Goal: Task Accomplishment & Management: Use online tool/utility

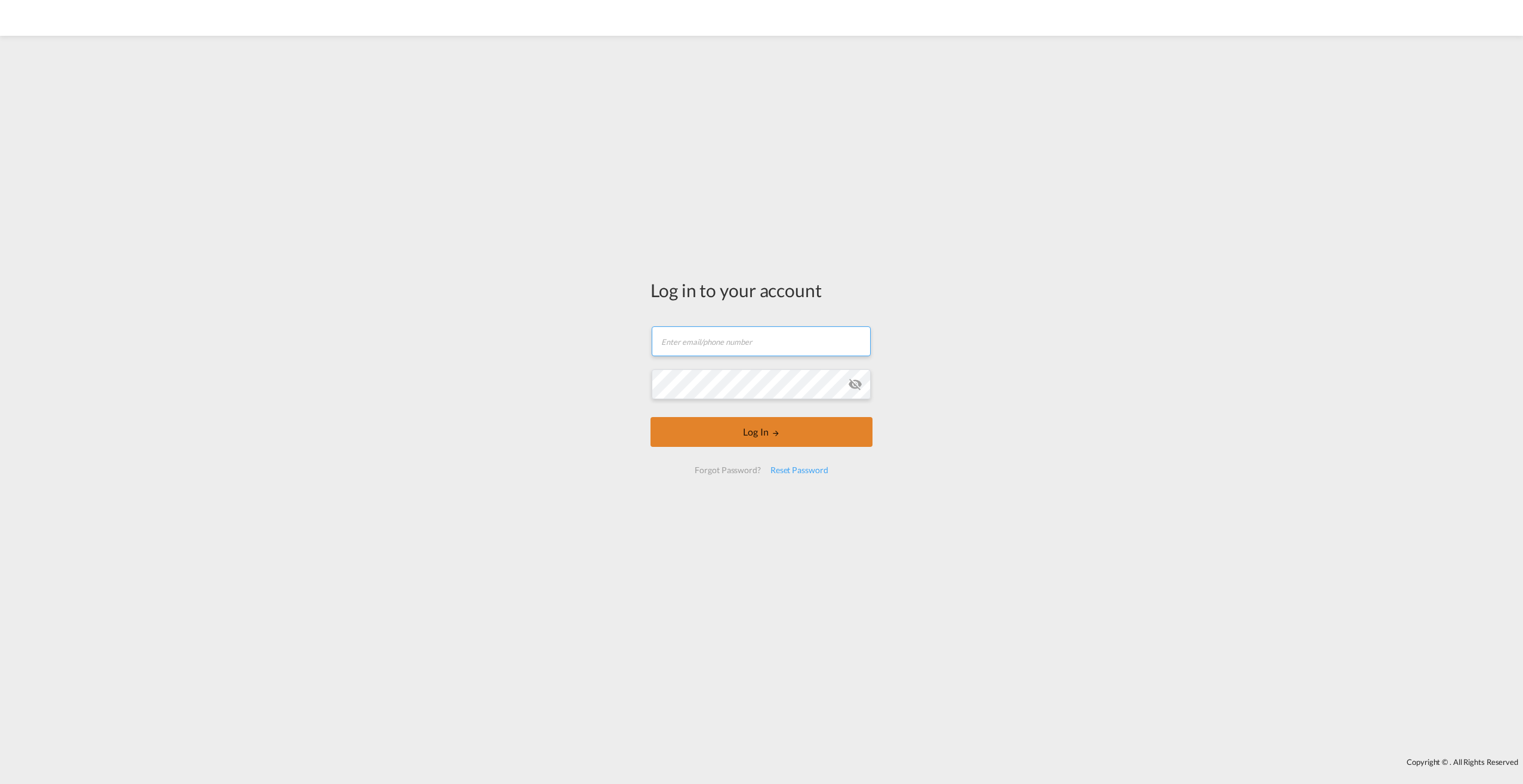
type input "[EMAIL_ADDRESS][PERSON_NAME][DOMAIN_NAME]"
click at [789, 433] on button "Log In" at bounding box center [762, 432] width 222 height 30
